Goal: Information Seeking & Learning: Find contact information

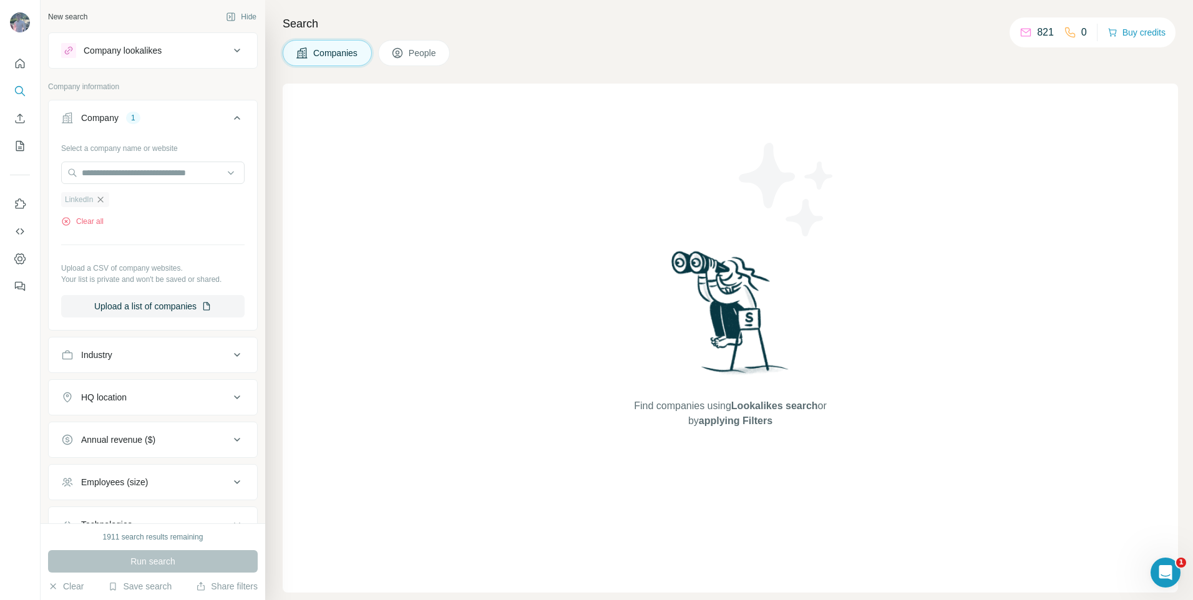
click at [103, 203] on icon "button" at bounding box center [100, 200] width 10 height 10
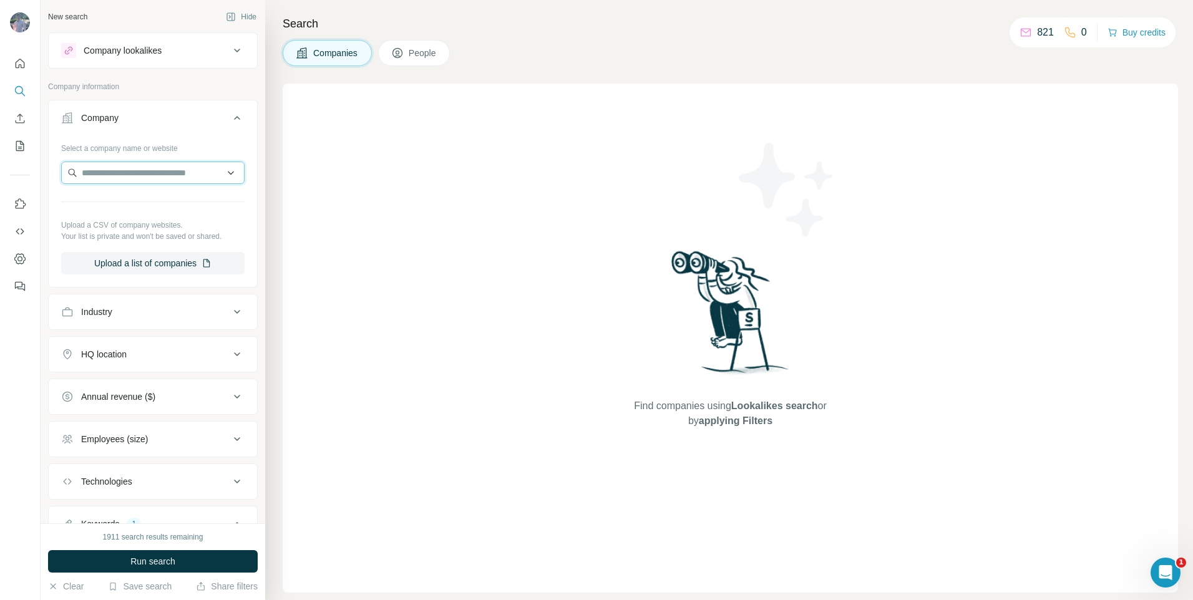
click at [121, 183] on input "text" at bounding box center [152, 173] width 183 height 22
paste input "**********"
type input "**********"
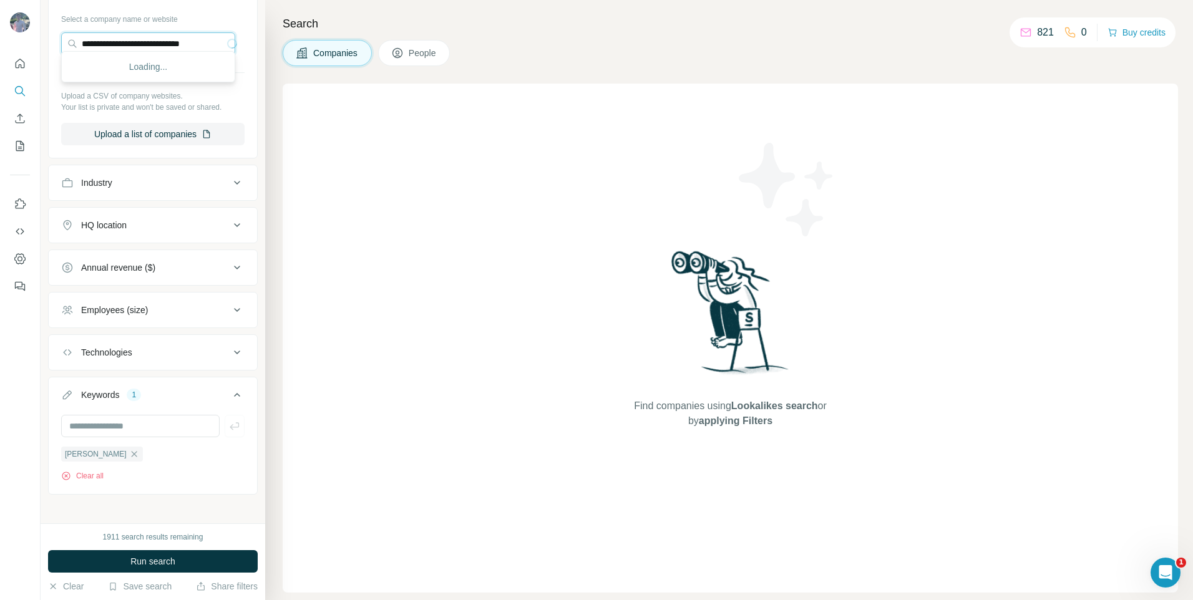
scroll to position [135, 0]
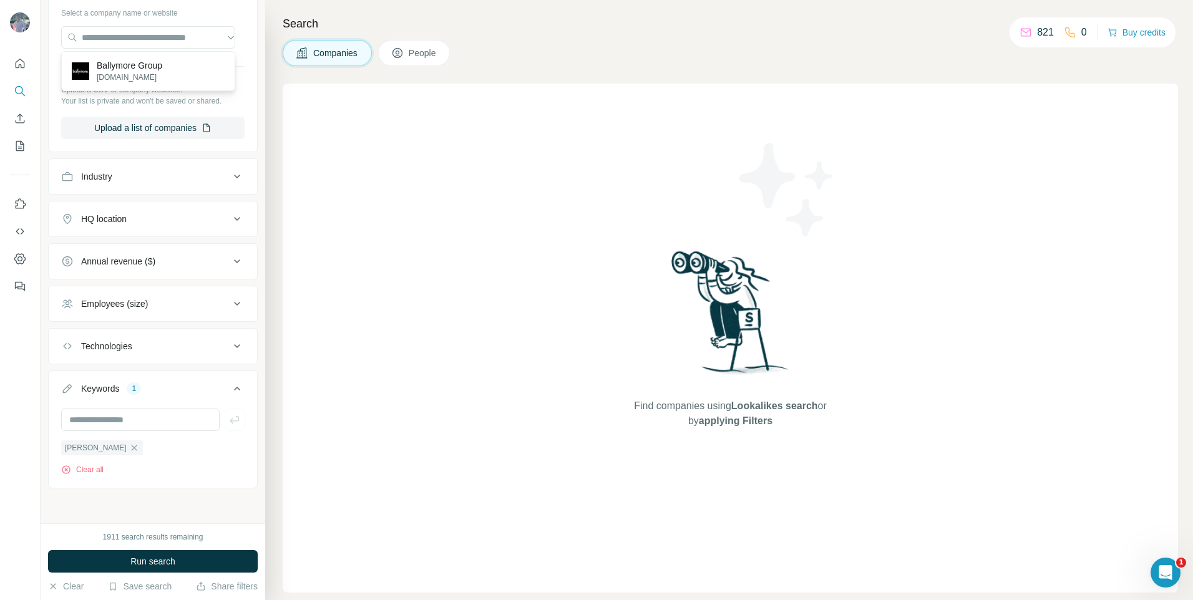
click at [90, 440] on div "[PERSON_NAME]" at bounding box center [102, 448] width 82 height 16
click at [92, 442] on div "[PERSON_NAME]" at bounding box center [102, 448] width 82 height 15
click at [129, 449] on icon "button" at bounding box center [134, 448] width 10 height 10
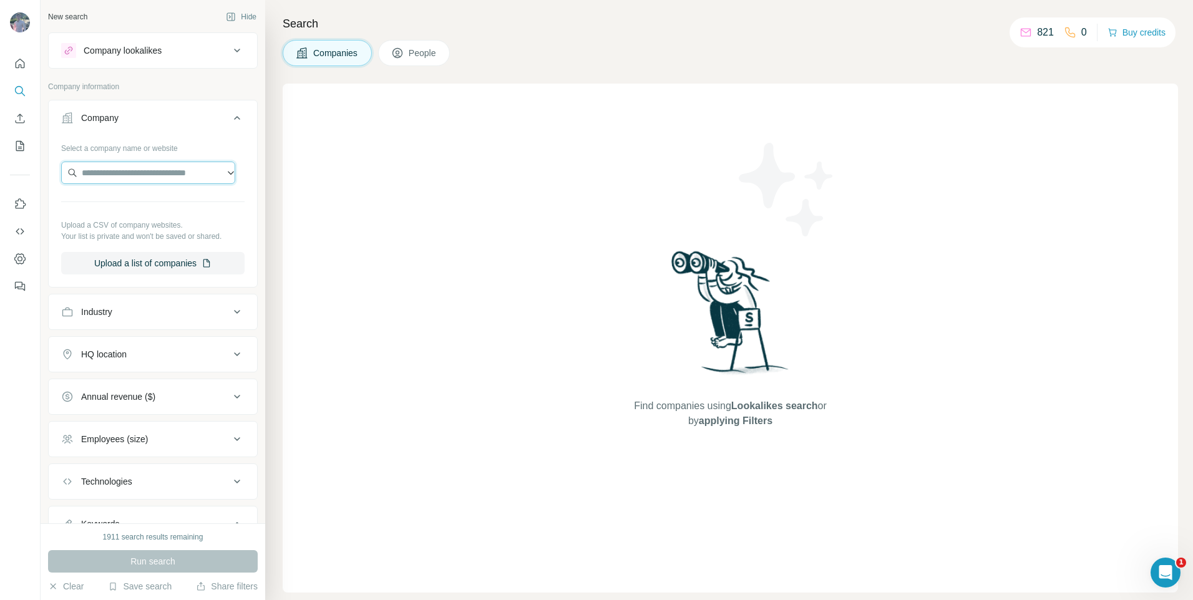
click at [119, 177] on input "text" at bounding box center [148, 173] width 174 height 22
paste input "**********"
type input "**********"
click at [130, 208] on p "[DOMAIN_NAME]" at bounding box center [130, 212] width 66 height 11
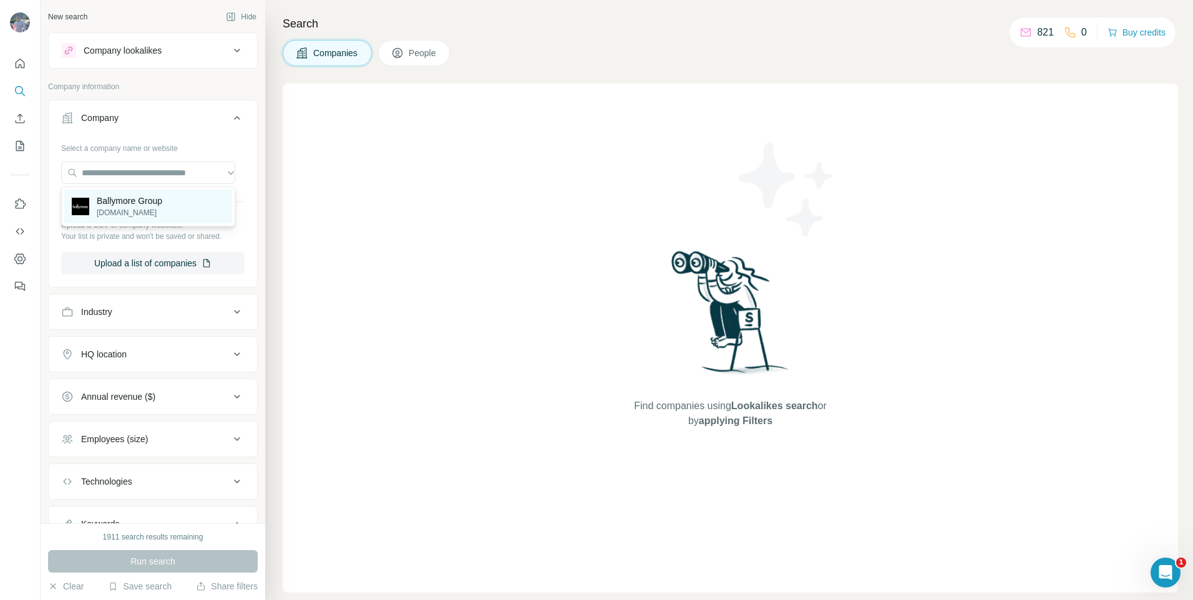
scroll to position [0, 0]
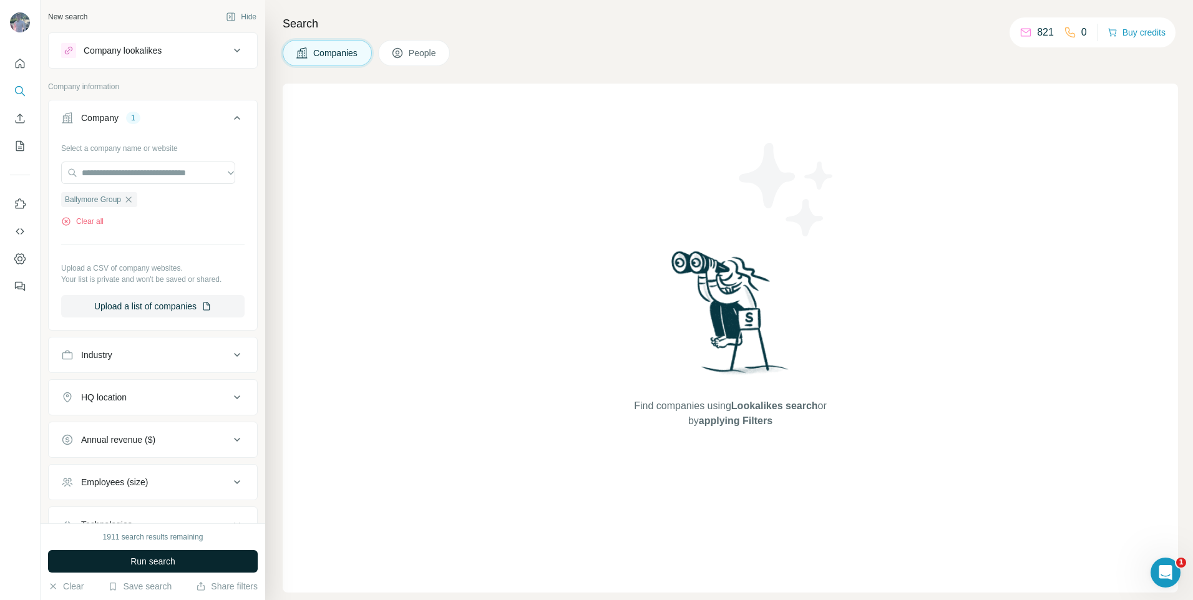
click at [202, 557] on button "Run search" at bounding box center [153, 561] width 210 height 22
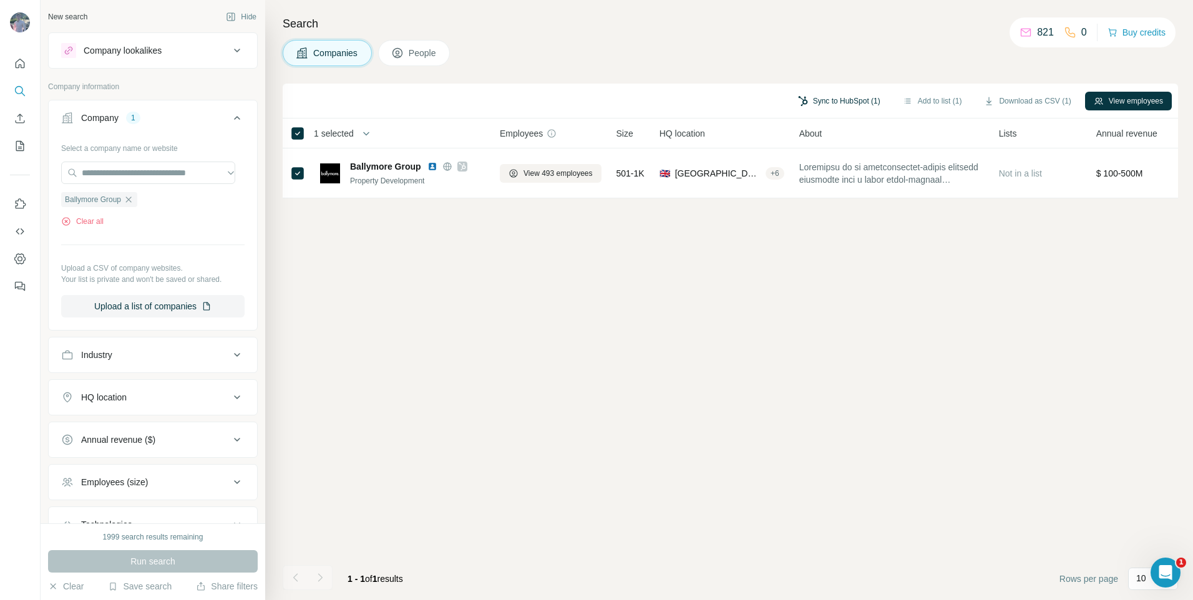
click at [841, 99] on button "Sync to HubSpot (1)" at bounding box center [839, 101] width 100 height 19
click at [818, 190] on button "Sync to HubSpot" at bounding box center [816, 193] width 139 height 25
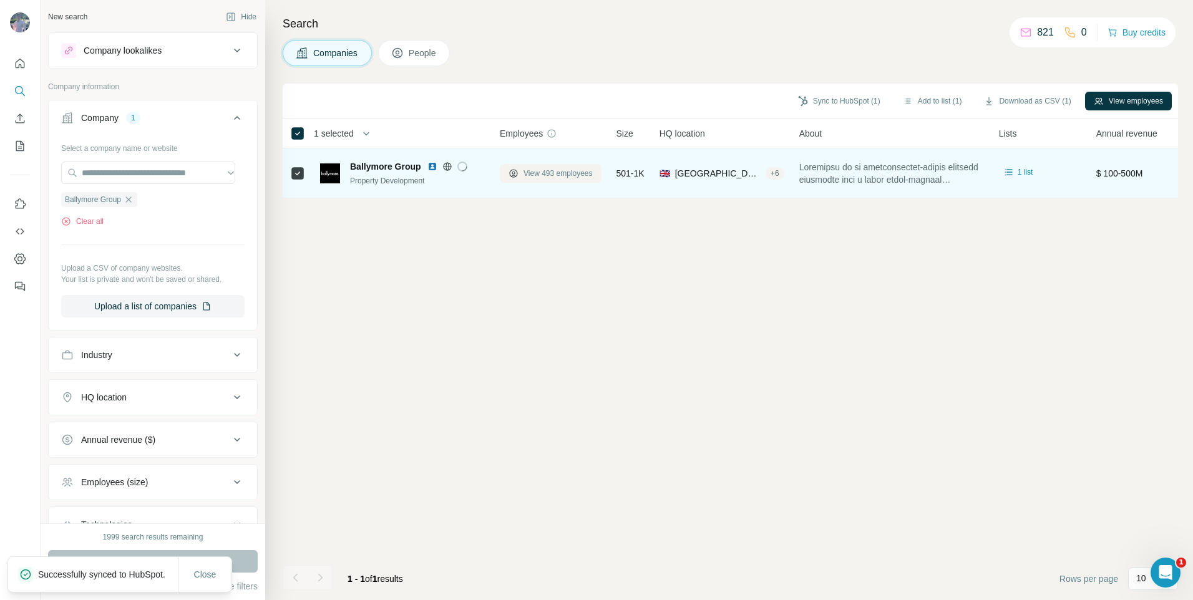
click at [544, 170] on span "View 493 employees" at bounding box center [558, 173] width 69 height 11
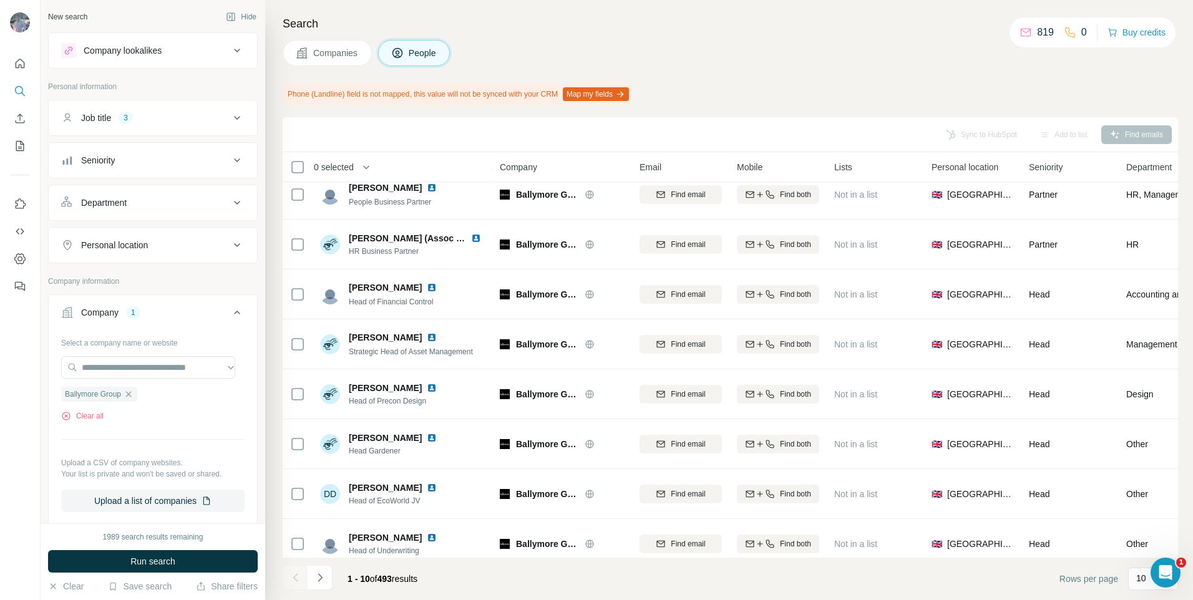
click at [145, 125] on button "Job title 3" at bounding box center [153, 118] width 208 height 30
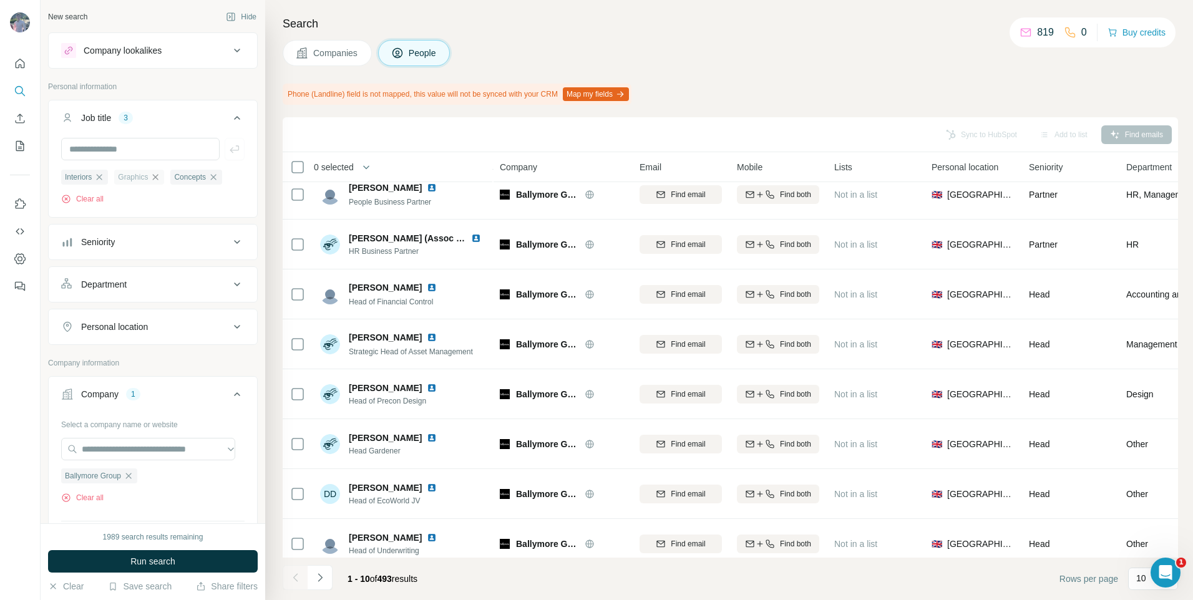
click at [152, 175] on icon "button" at bounding box center [155, 177] width 10 height 10
click at [152, 175] on div "Concepts" at bounding box center [140, 177] width 52 height 15
click at [153, 176] on icon "button" at bounding box center [157, 177] width 10 height 10
click at [99, 173] on icon "button" at bounding box center [99, 177] width 10 height 10
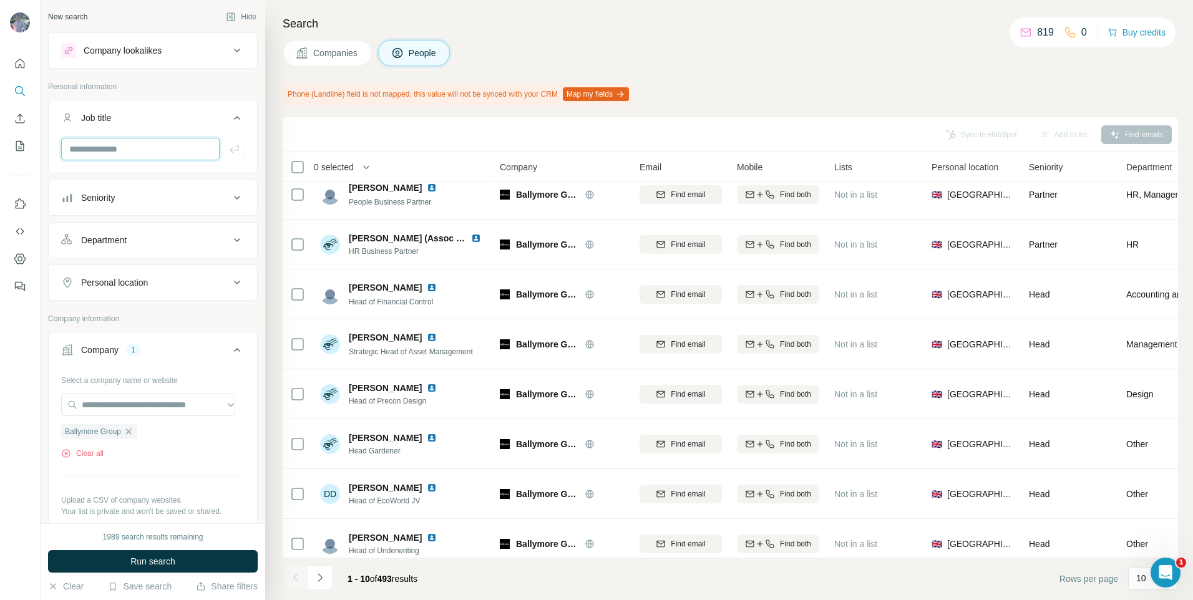
click at [113, 155] on input "text" at bounding box center [140, 149] width 159 height 22
type input "**********"
click at [228, 152] on icon "button" at bounding box center [234, 149] width 12 height 12
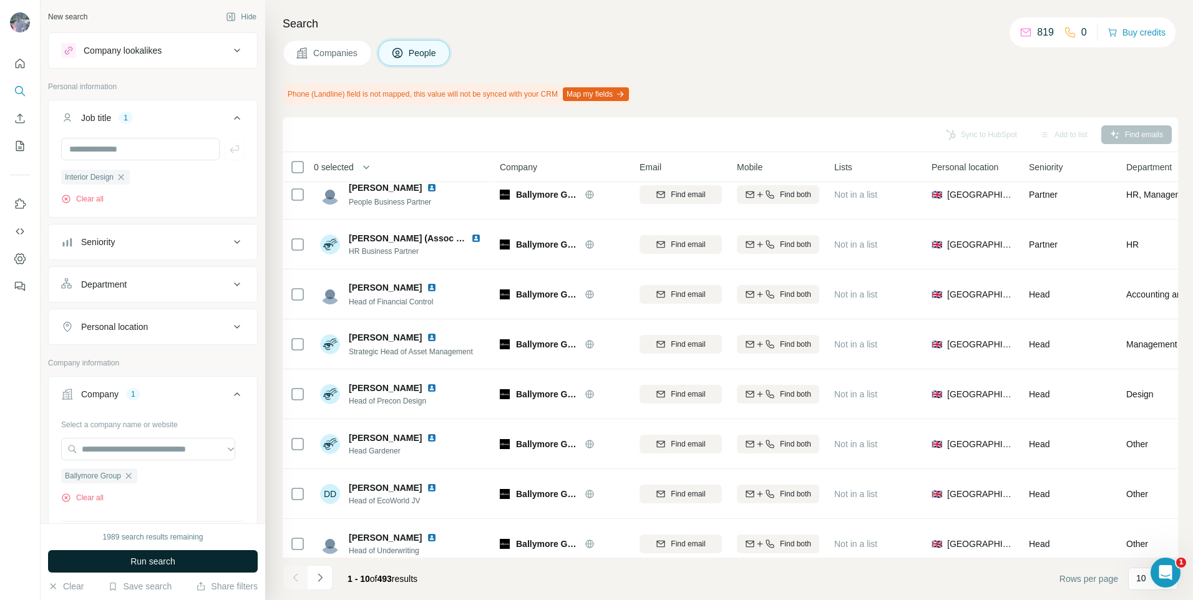
click at [162, 555] on span "Run search" at bounding box center [152, 561] width 45 height 12
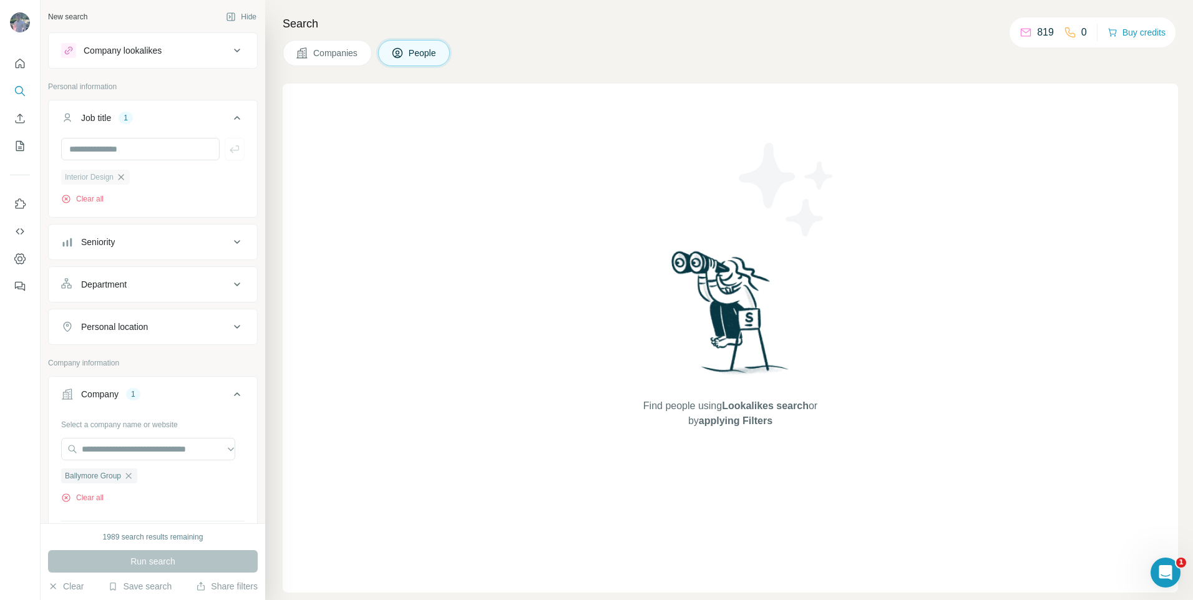
click at [122, 175] on icon "button" at bounding box center [121, 177] width 10 height 10
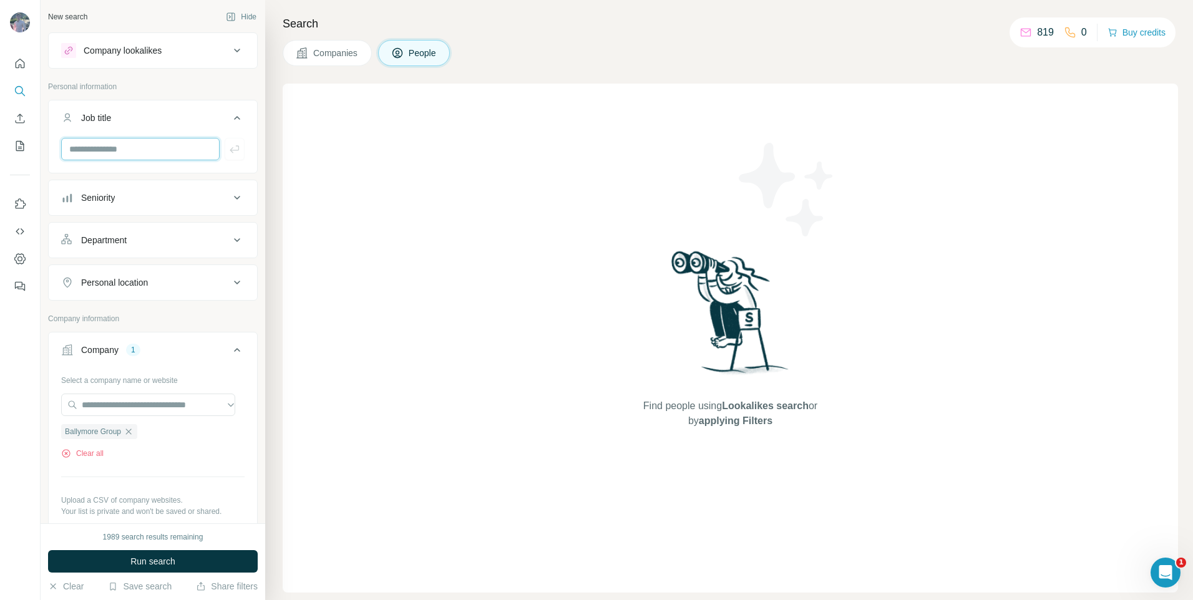
click at [119, 154] on input "text" at bounding box center [140, 149] width 159 height 22
type input "*********"
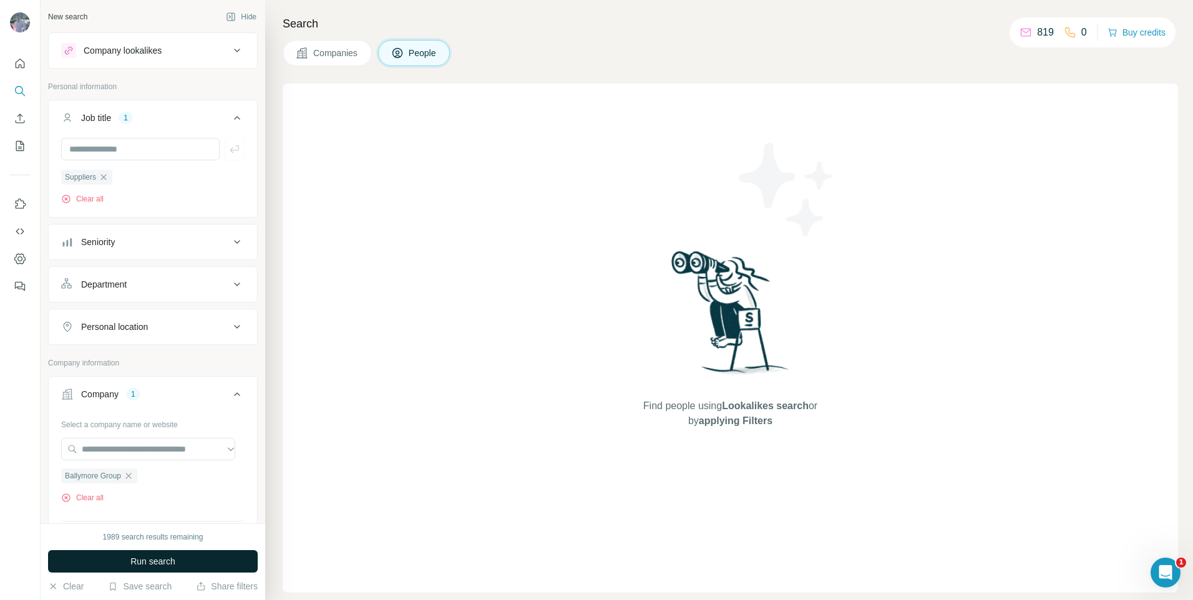
click at [162, 562] on span "Run search" at bounding box center [152, 561] width 45 height 12
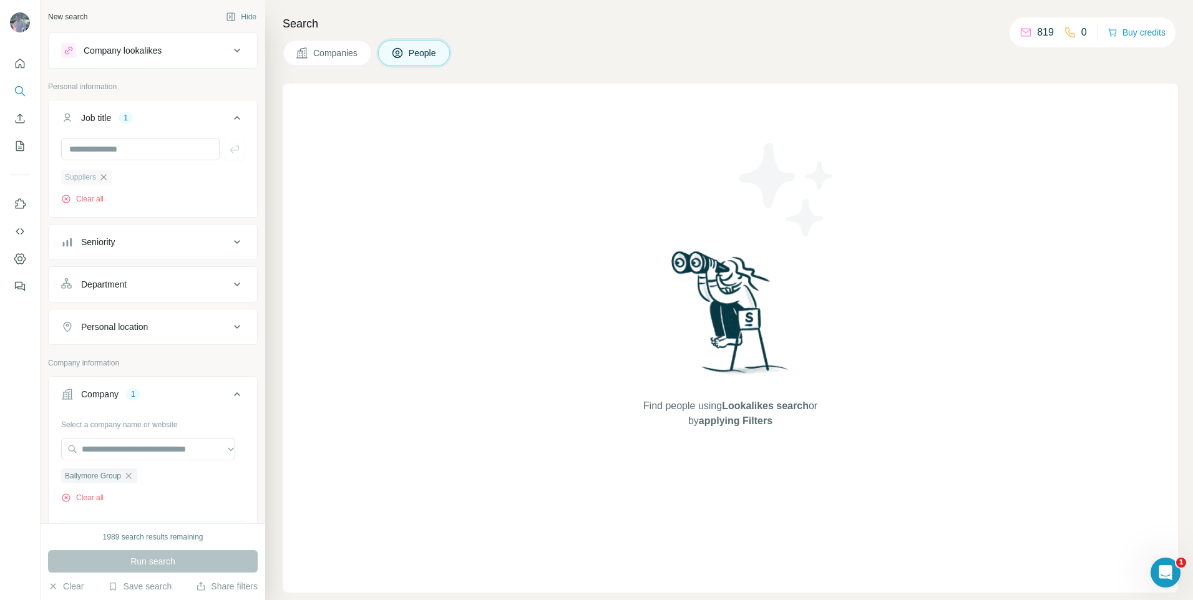
click at [105, 178] on icon "button" at bounding box center [104, 177] width 10 height 10
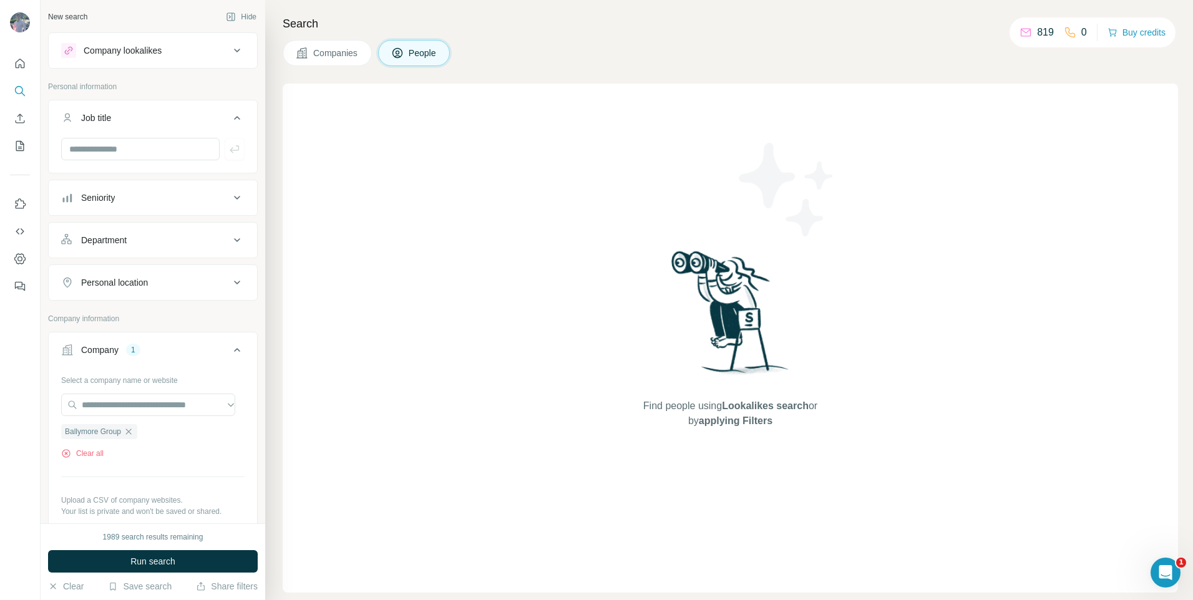
click at [149, 567] on span "Run search" at bounding box center [152, 561] width 45 height 12
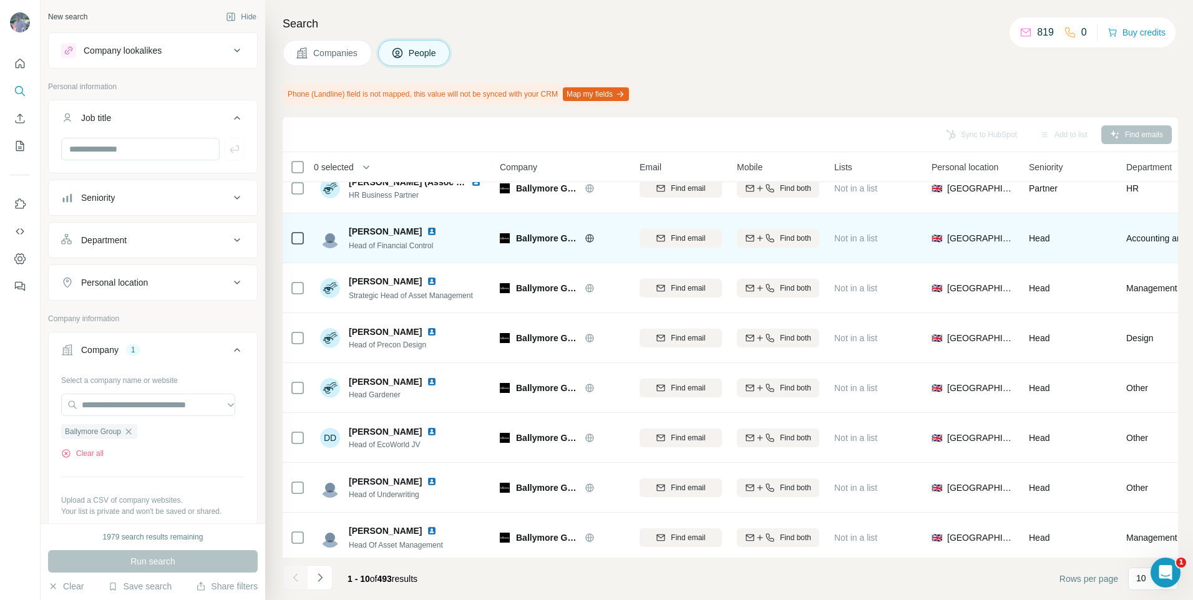
scroll to position [130, 0]
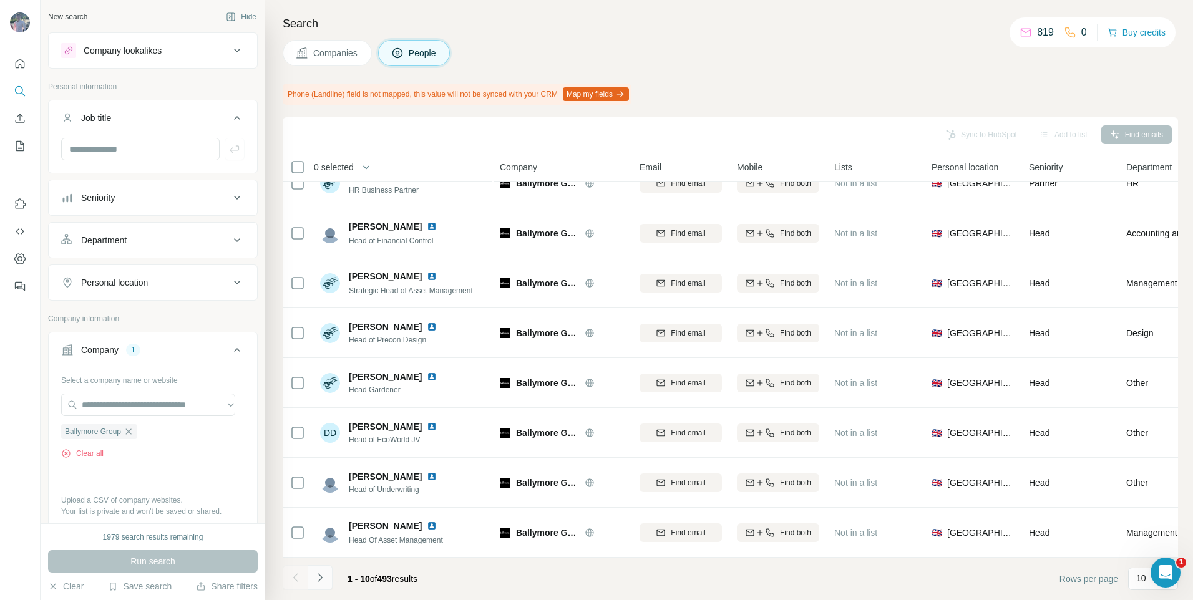
click at [312, 577] on button "Navigate to next page" at bounding box center [320, 577] width 25 height 25
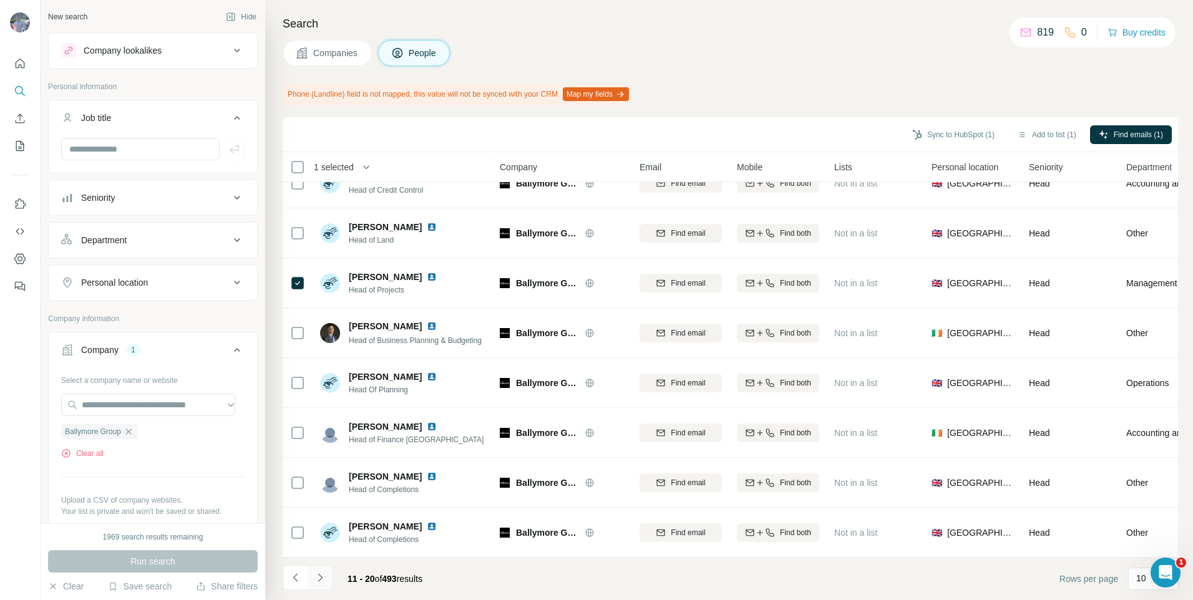
click at [323, 579] on icon "Navigate to next page" at bounding box center [320, 578] width 12 height 12
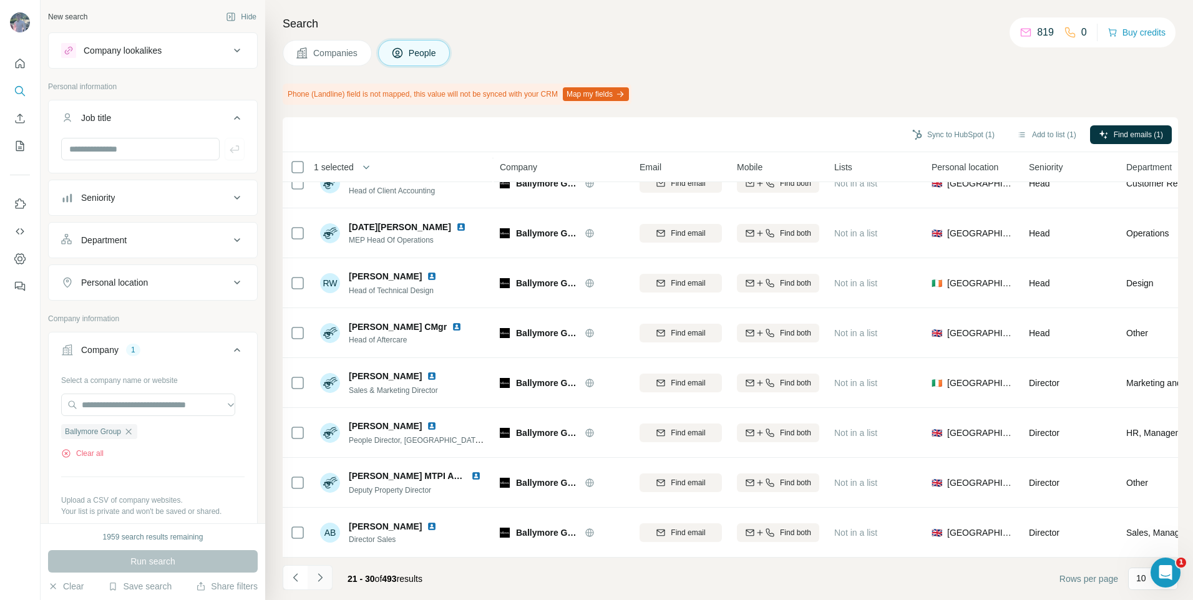
click at [314, 583] on icon "Navigate to next page" at bounding box center [320, 578] width 12 height 12
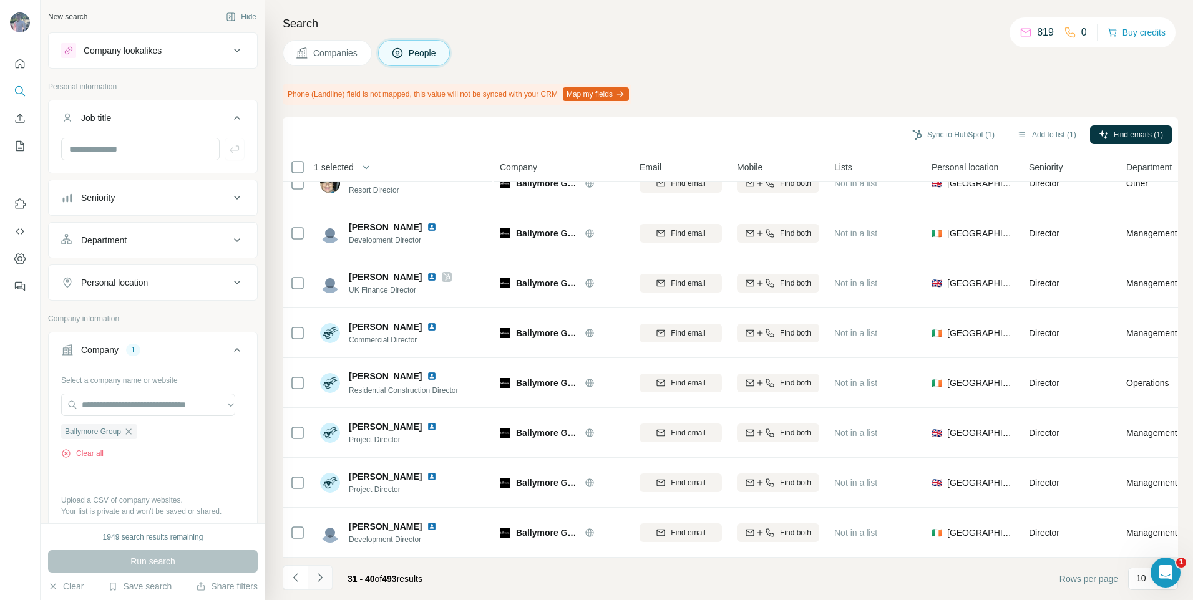
click at [322, 577] on icon "Navigate to next page" at bounding box center [320, 578] width 12 height 12
click at [316, 581] on icon "Navigate to next page" at bounding box center [320, 578] width 12 height 12
click at [329, 575] on button "Navigate to next page" at bounding box center [320, 577] width 25 height 25
click at [323, 582] on icon "Navigate to next page" at bounding box center [320, 578] width 12 height 12
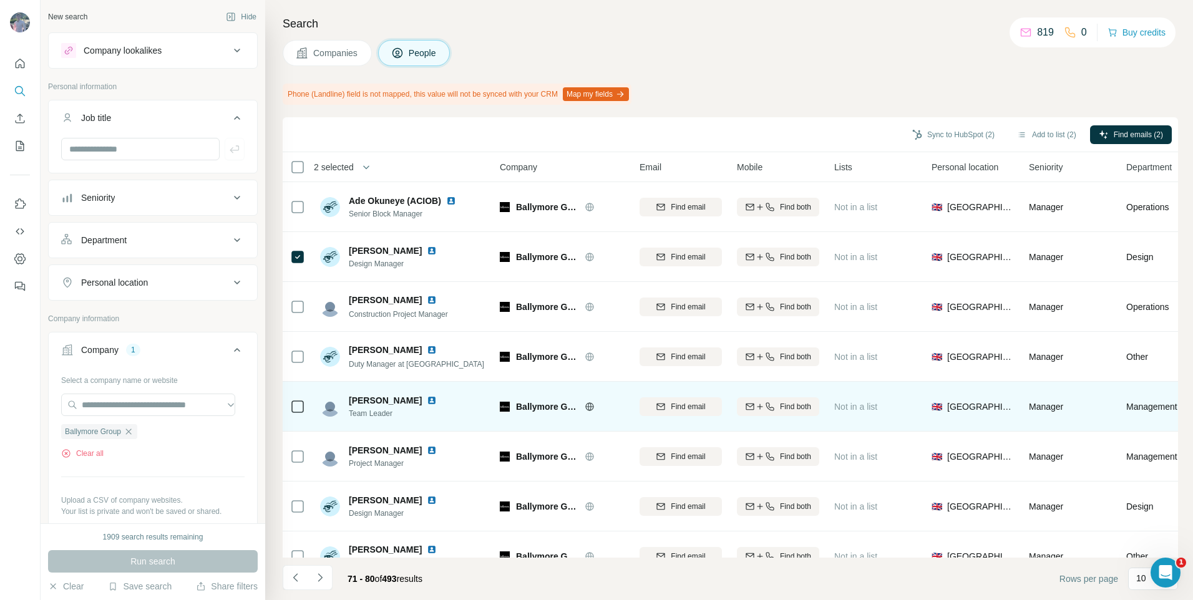
click at [294, 416] on div at bounding box center [297, 406] width 15 height 34
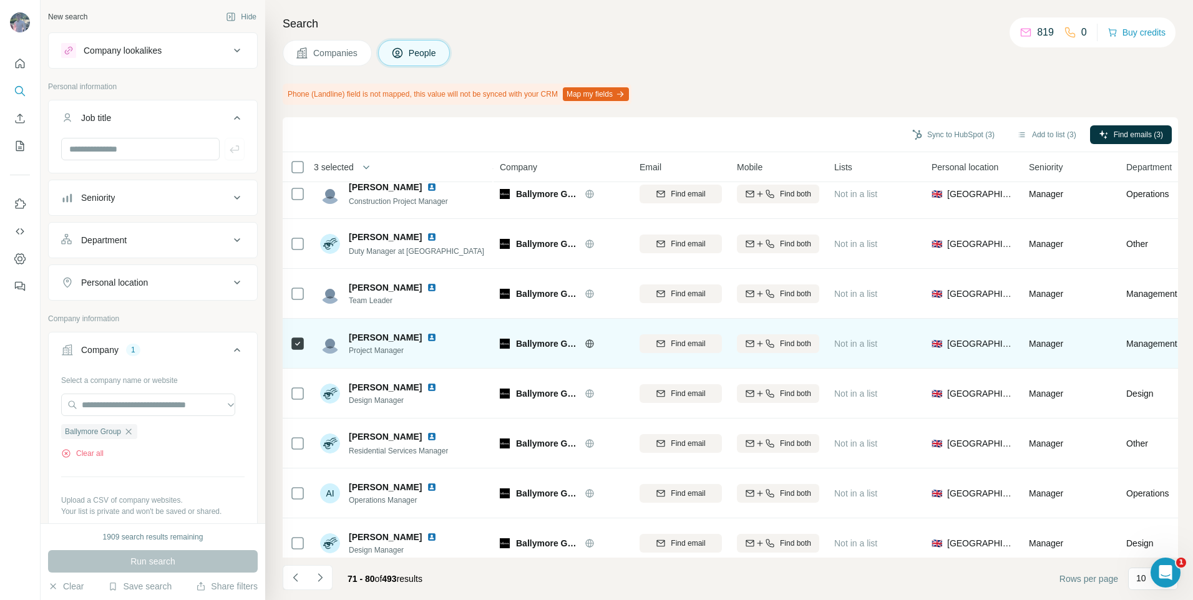
scroll to position [130, 0]
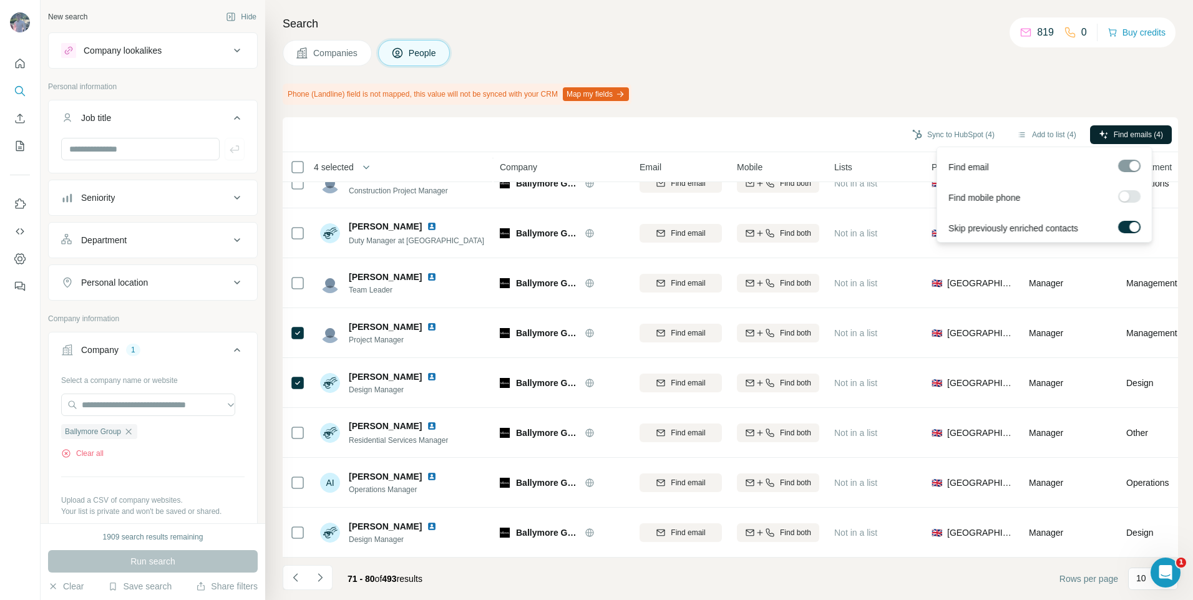
click at [1138, 136] on span "Find emails (4)" at bounding box center [1138, 134] width 49 height 11
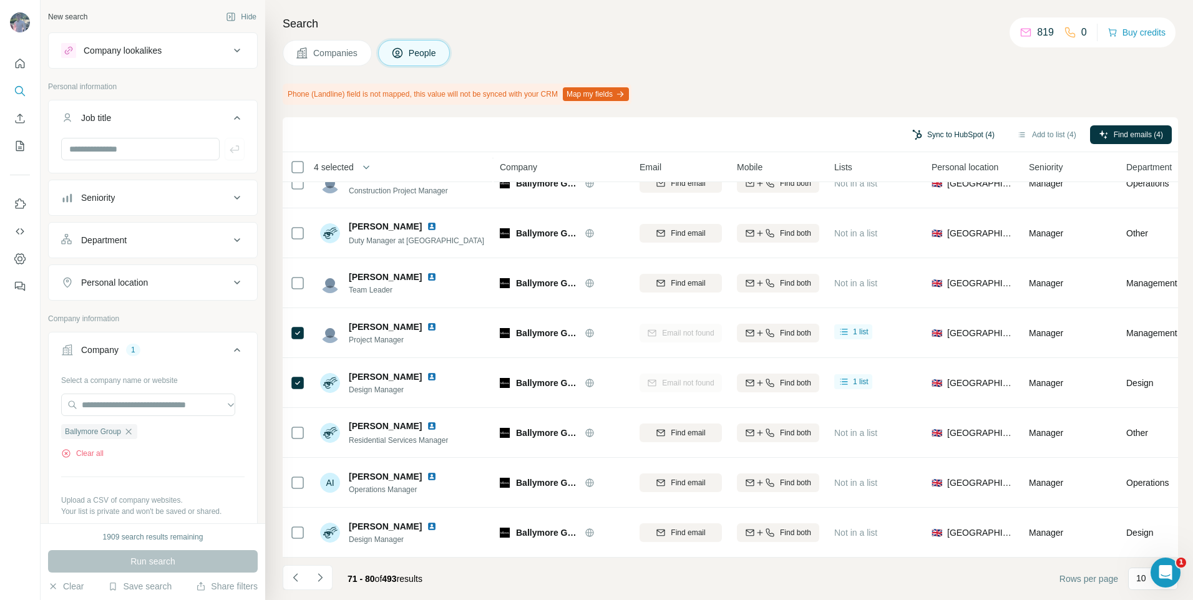
click at [987, 135] on button "Sync to HubSpot (4)" at bounding box center [954, 134] width 100 height 19
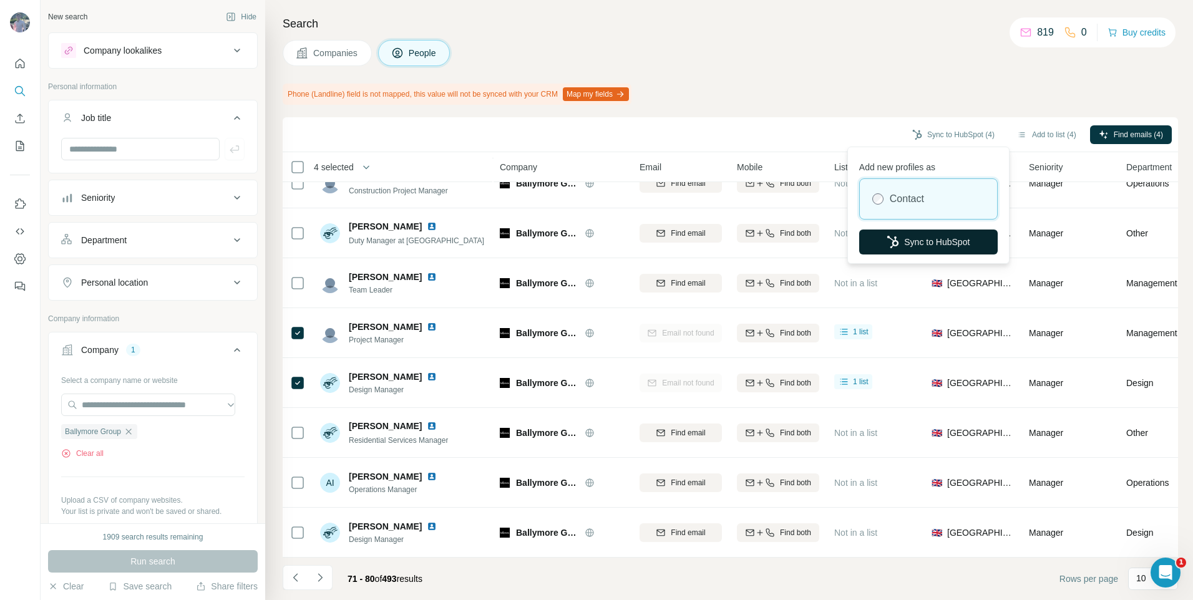
click at [933, 231] on button "Sync to HubSpot" at bounding box center [928, 242] width 139 height 25
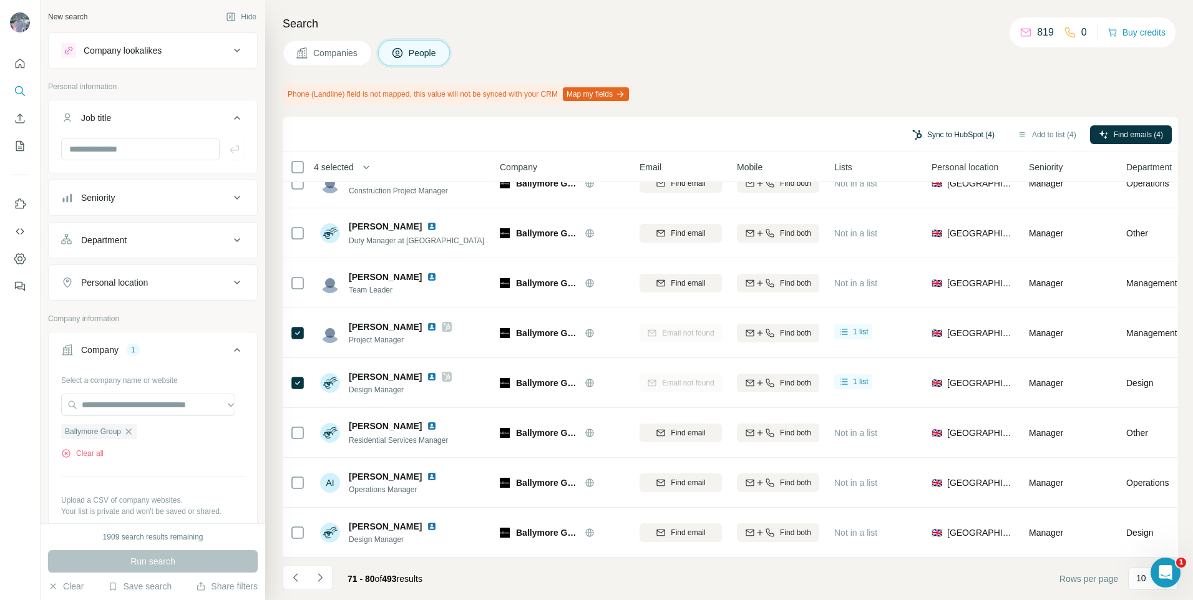
click at [914, 140] on button "Sync to HubSpot (4)" at bounding box center [954, 134] width 100 height 19
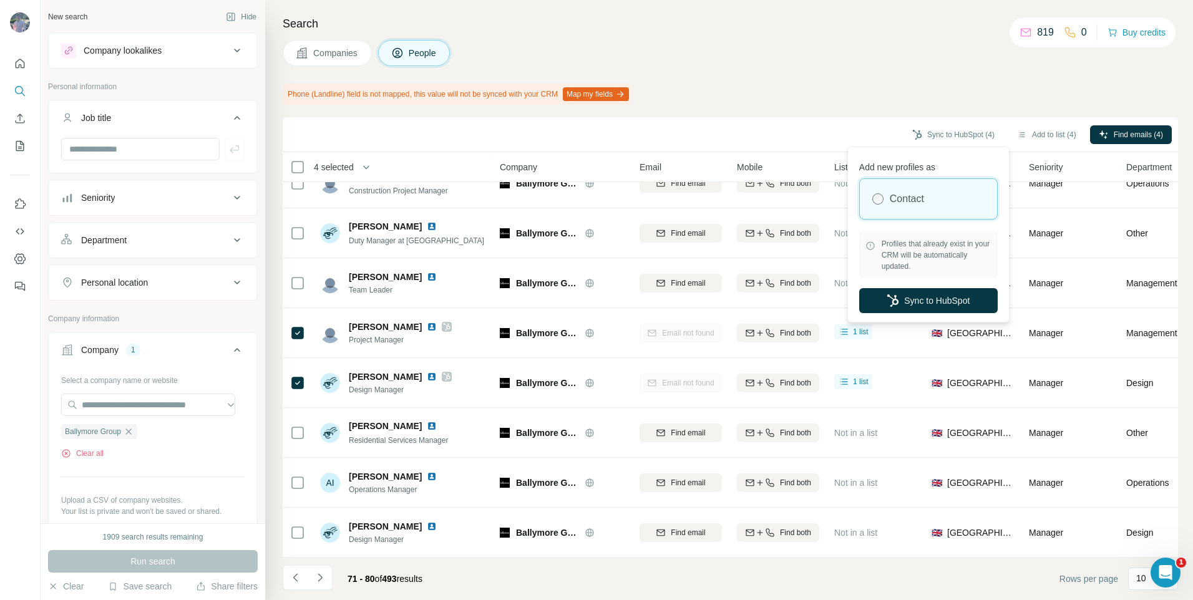
click at [731, 134] on div "Sync to HubSpot (4) Add to list (4) Find emails (4)" at bounding box center [730, 135] width 883 height 22
